Goal: Task Accomplishment & Management: Manage account settings

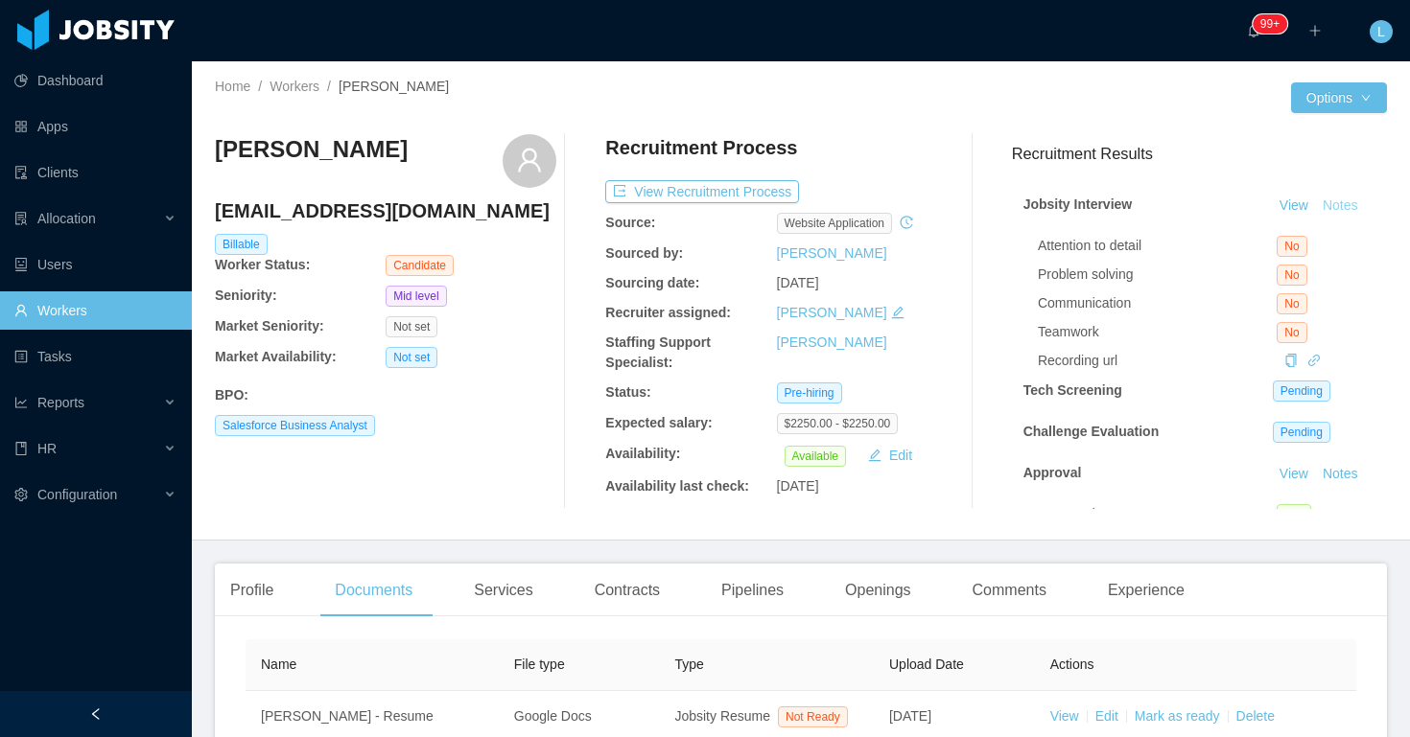
click at [1330, 206] on button "Notes" at bounding box center [1340, 206] width 51 height 23
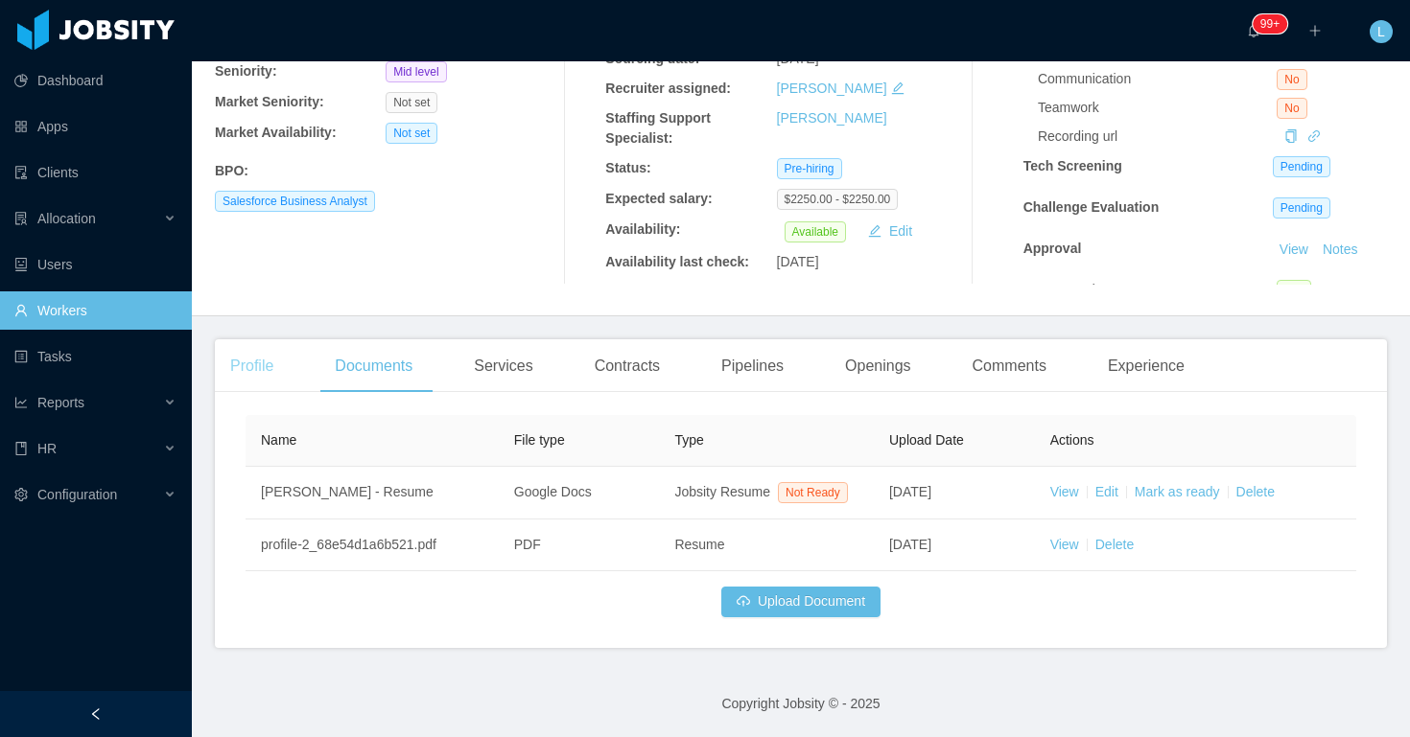
click at [262, 339] on div "Profile" at bounding box center [252, 366] width 74 height 54
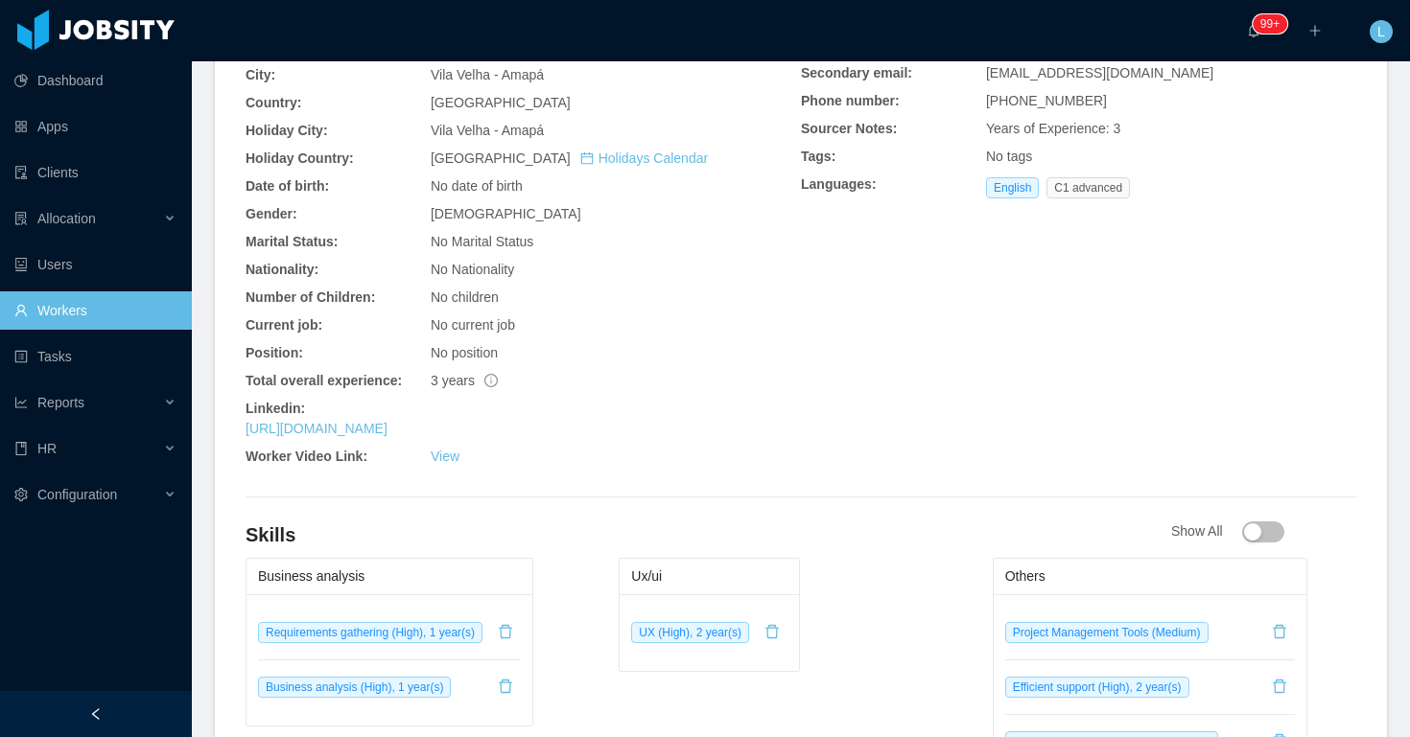
scroll to position [710, 0]
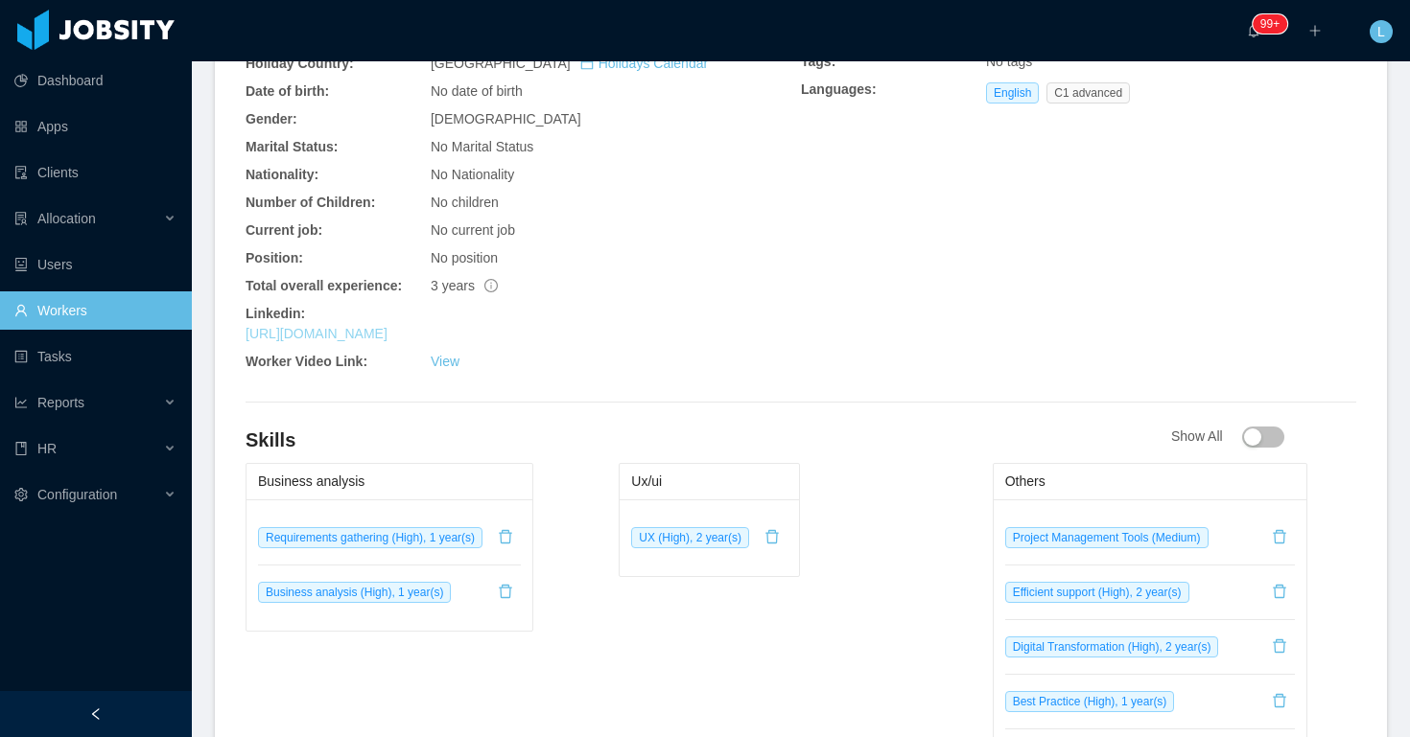
click at [387, 333] on link "[URL][DOMAIN_NAME]" at bounding box center [316, 333] width 142 height 15
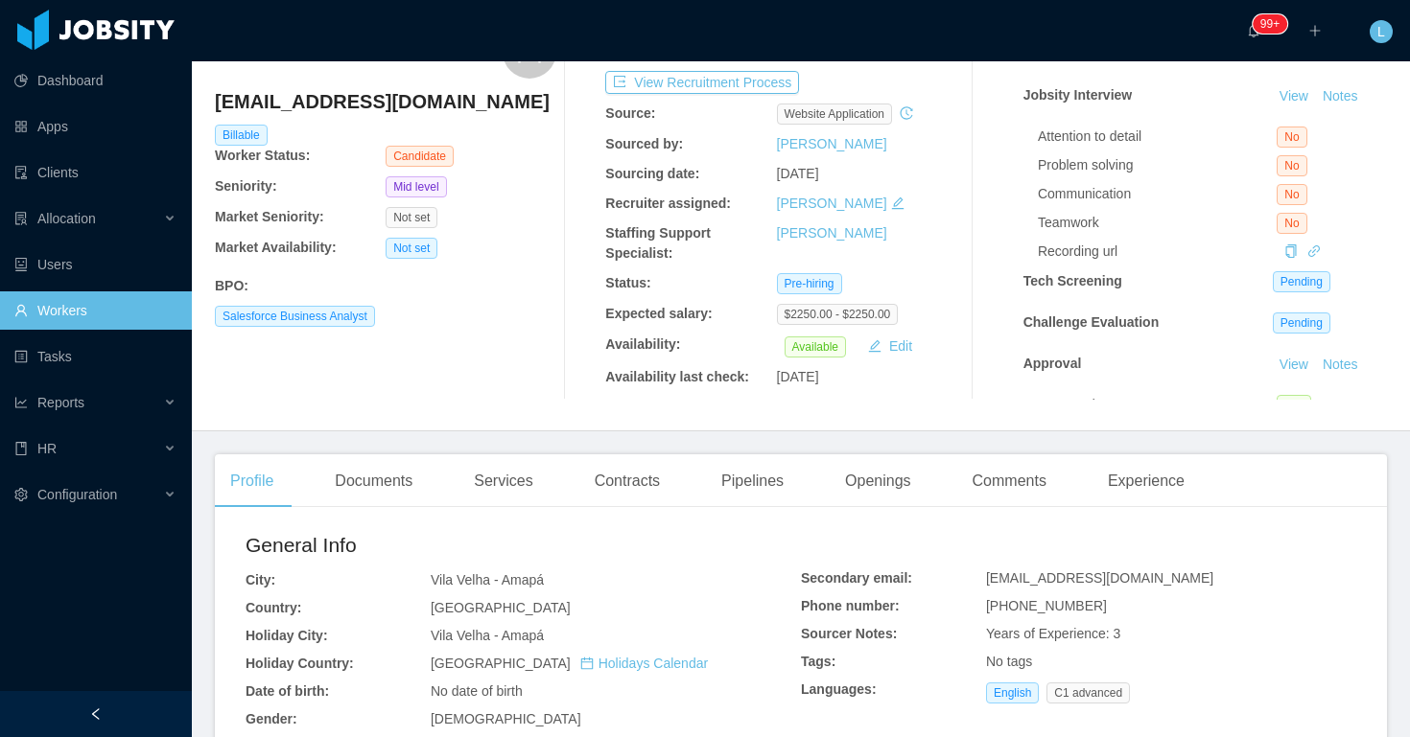
scroll to position [0, 0]
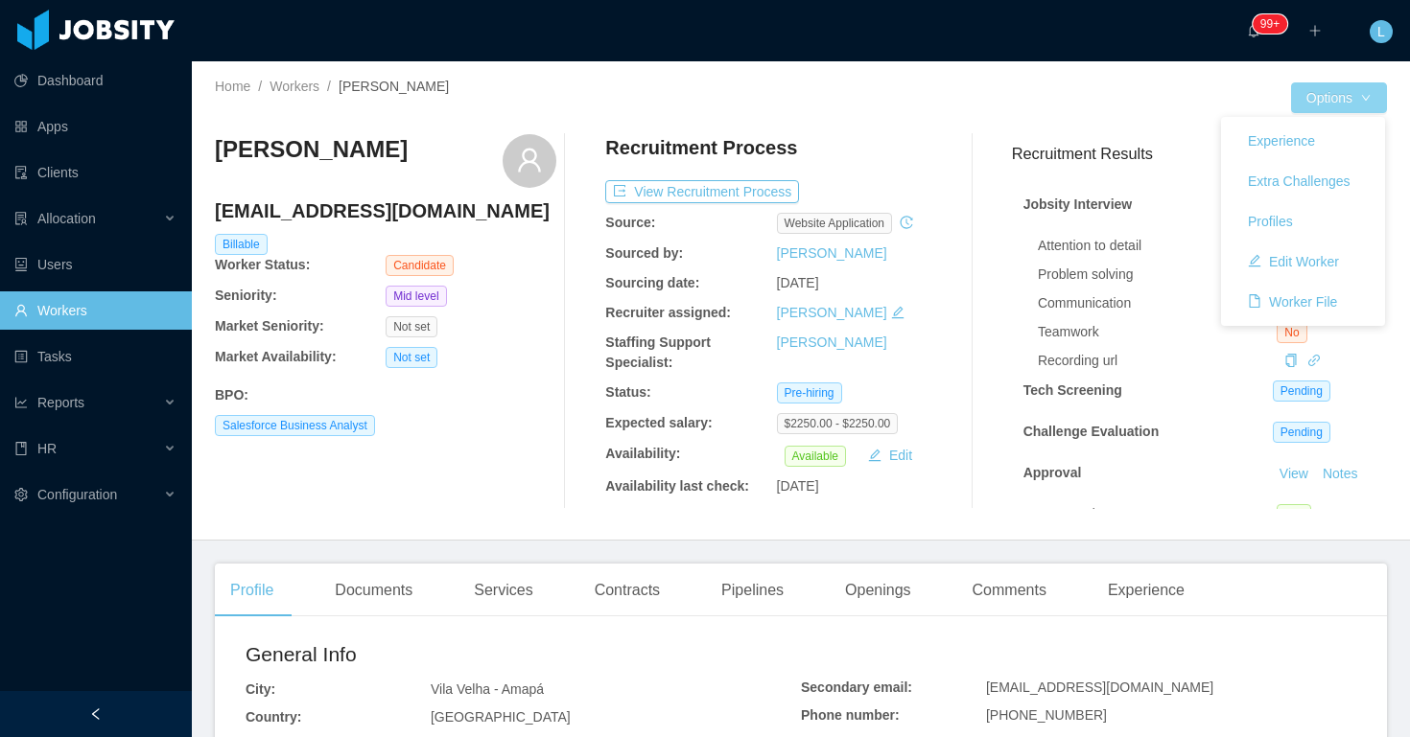
click at [1316, 109] on body "Dashboard Apps Clients Allocation Users Workers Tasks Reports HR Configuration …" at bounding box center [705, 368] width 1410 height 737
drag, startPoint x: 1335, startPoint y: 92, endPoint x: 1334, endPoint y: 104, distance: 11.5
click at [1335, 94] on button "Options" at bounding box center [1339, 97] width 96 height 31
click at [1308, 258] on button "Edit Worker" at bounding box center [1293, 261] width 122 height 31
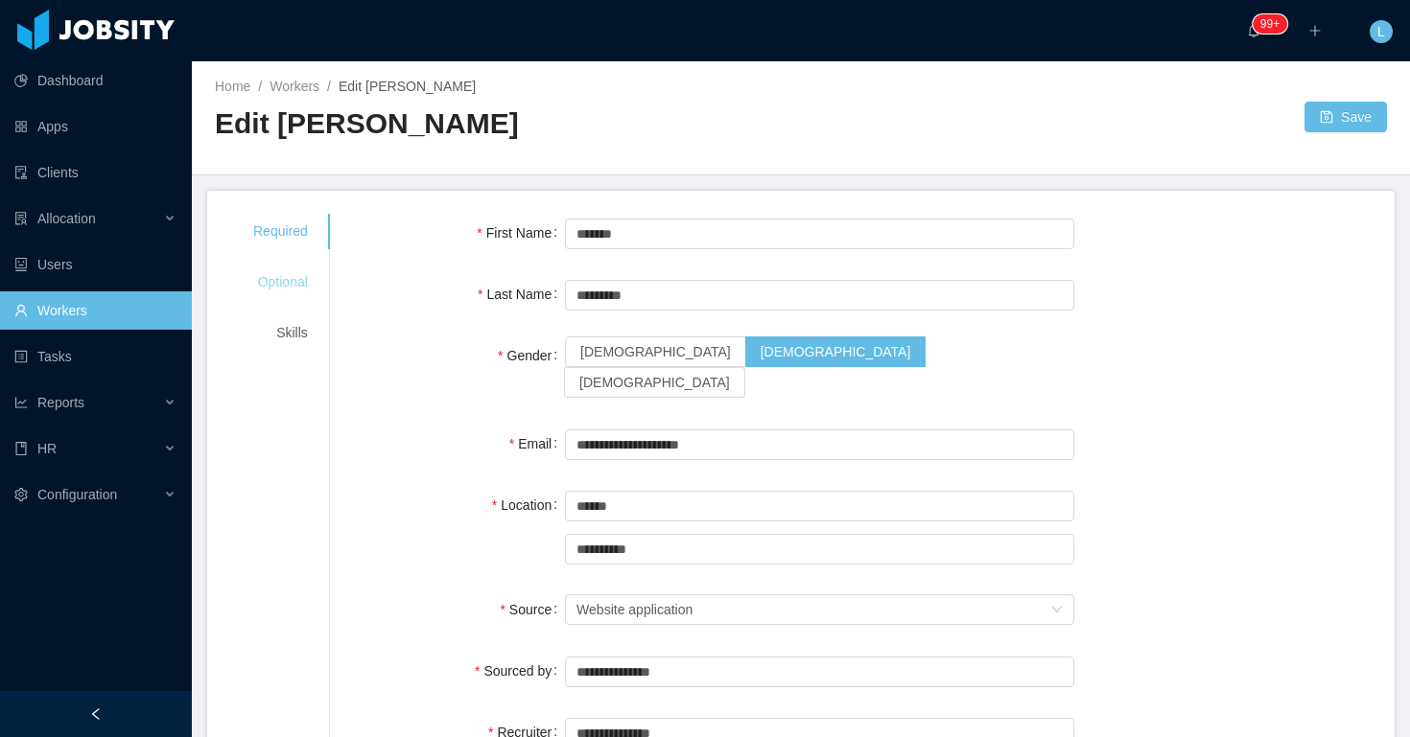
click at [282, 282] on div "Optional" at bounding box center [280, 282] width 101 height 35
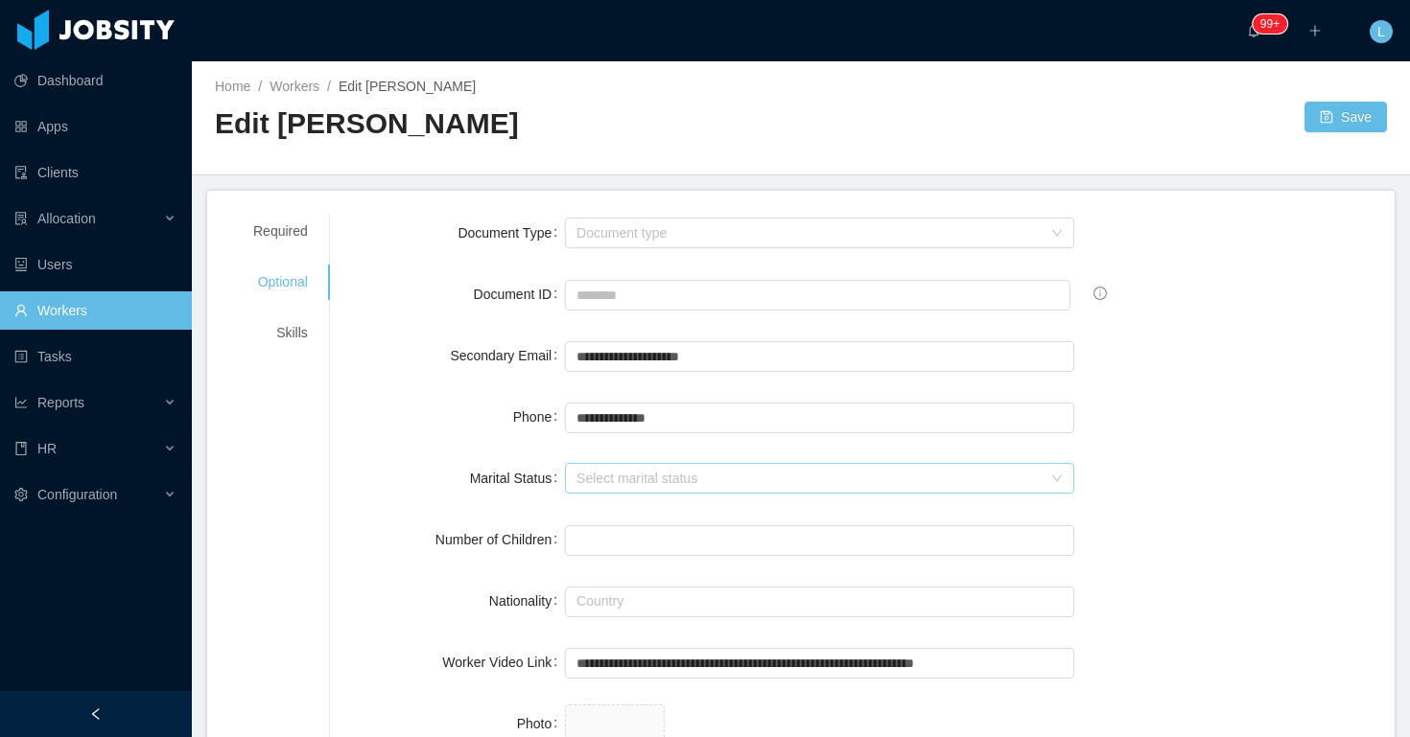
scroll to position [600, 0]
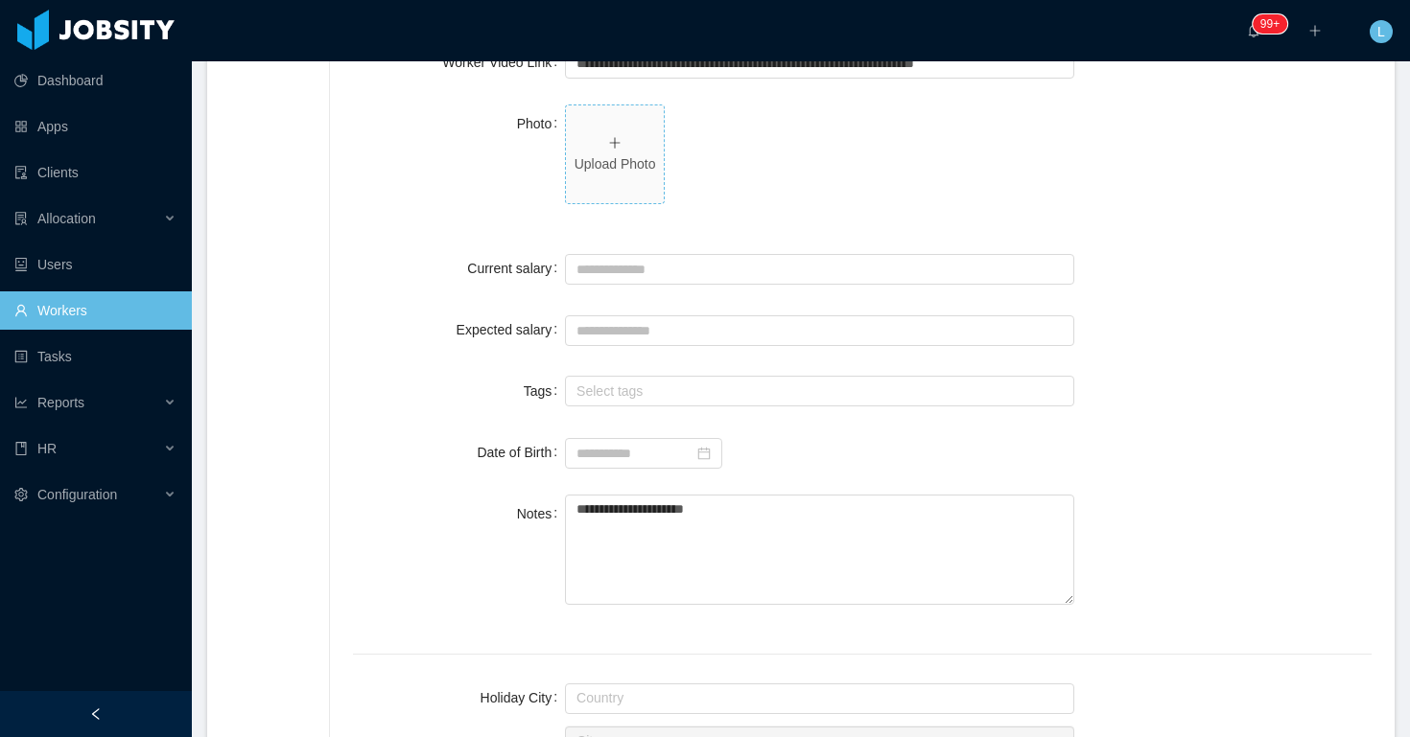
click at [589, 113] on span "Upload Photo" at bounding box center [615, 154] width 98 height 98
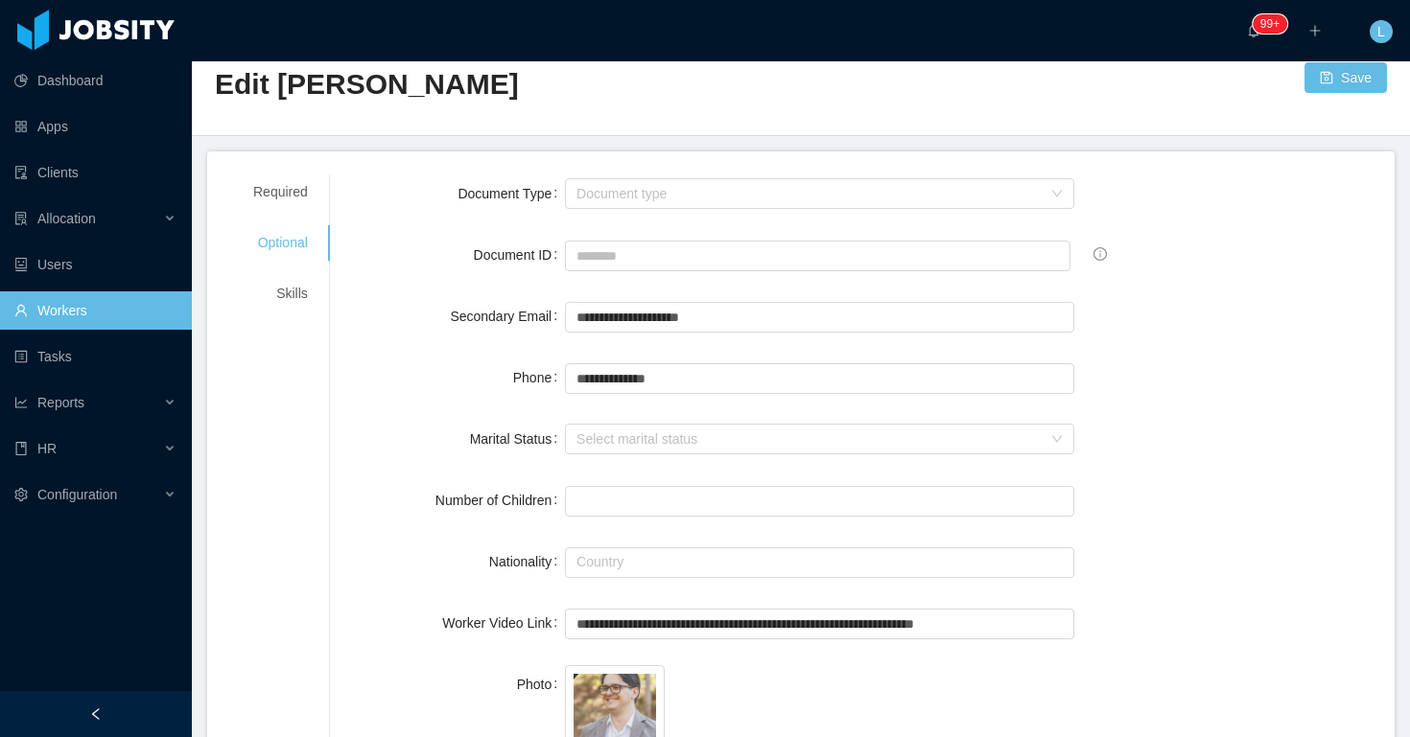
scroll to position [0, 0]
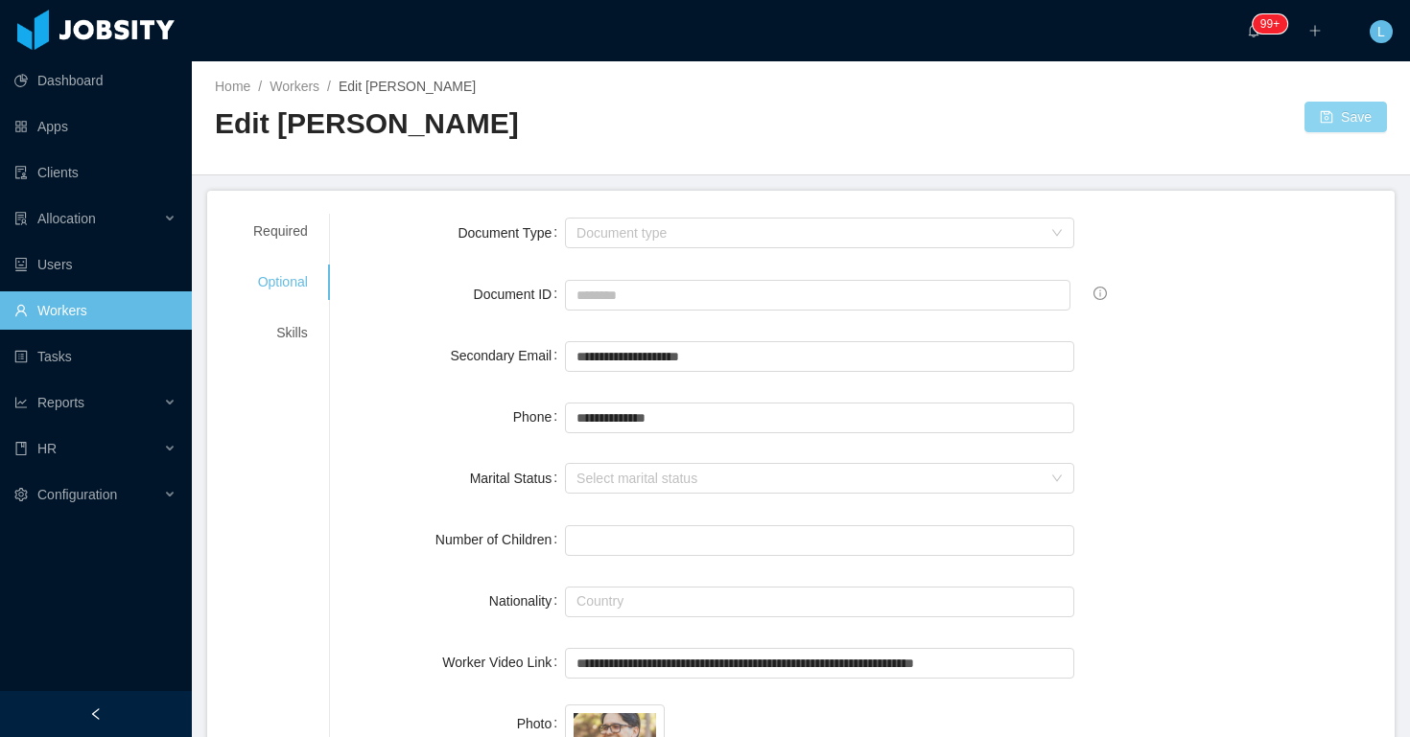
click at [1326, 112] on button "Save" at bounding box center [1345, 117] width 82 height 31
